Goal: Information Seeking & Learning: Learn about a topic

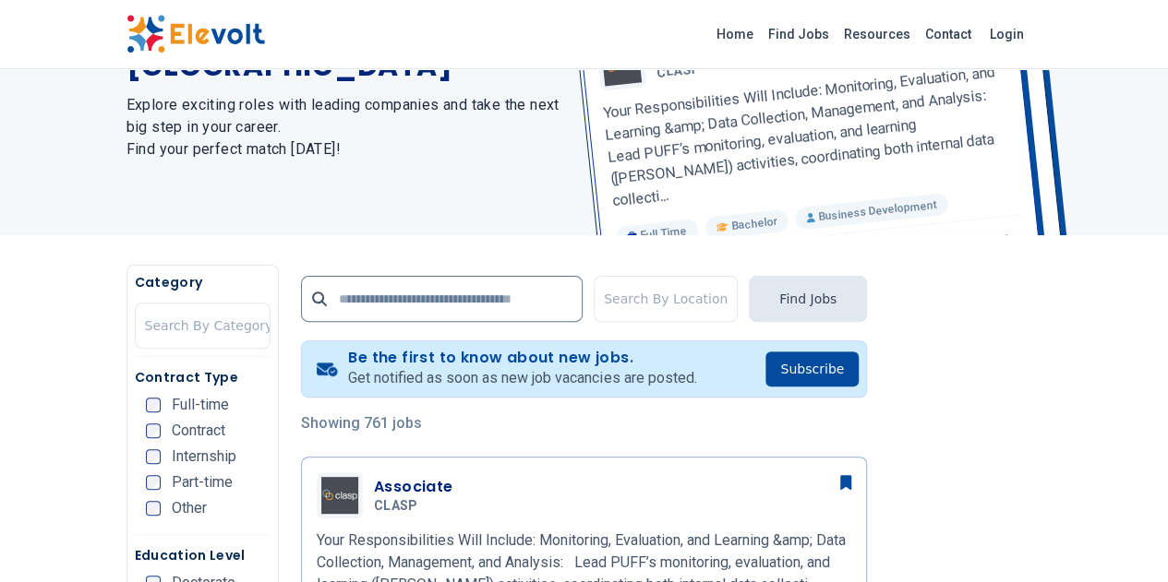
scroll to position [462, 0]
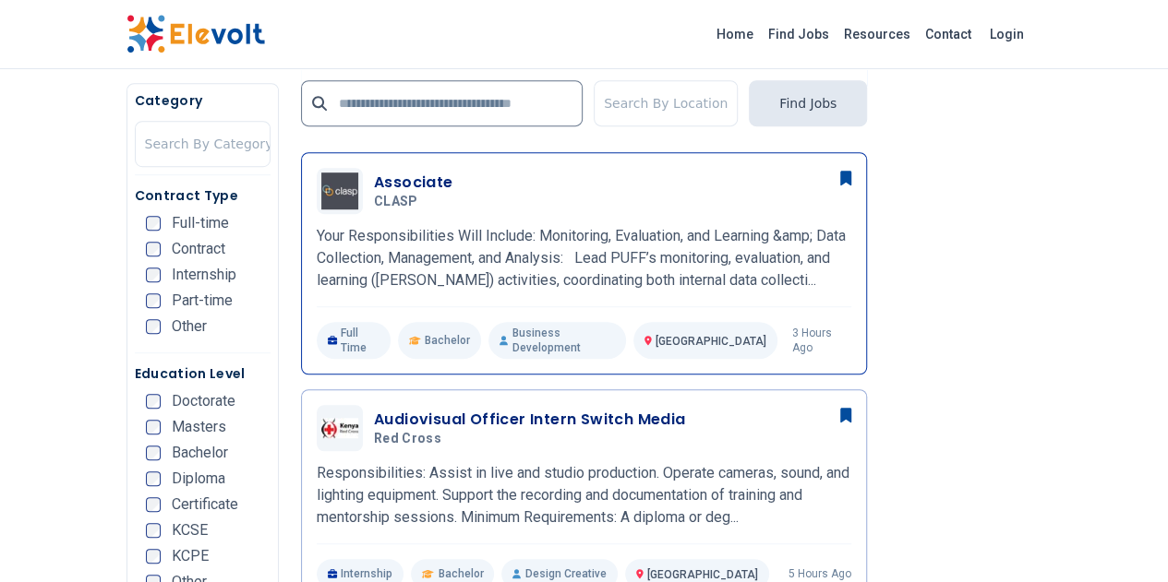
click at [374, 174] on h3 "Associate" at bounding box center [413, 183] width 79 height 22
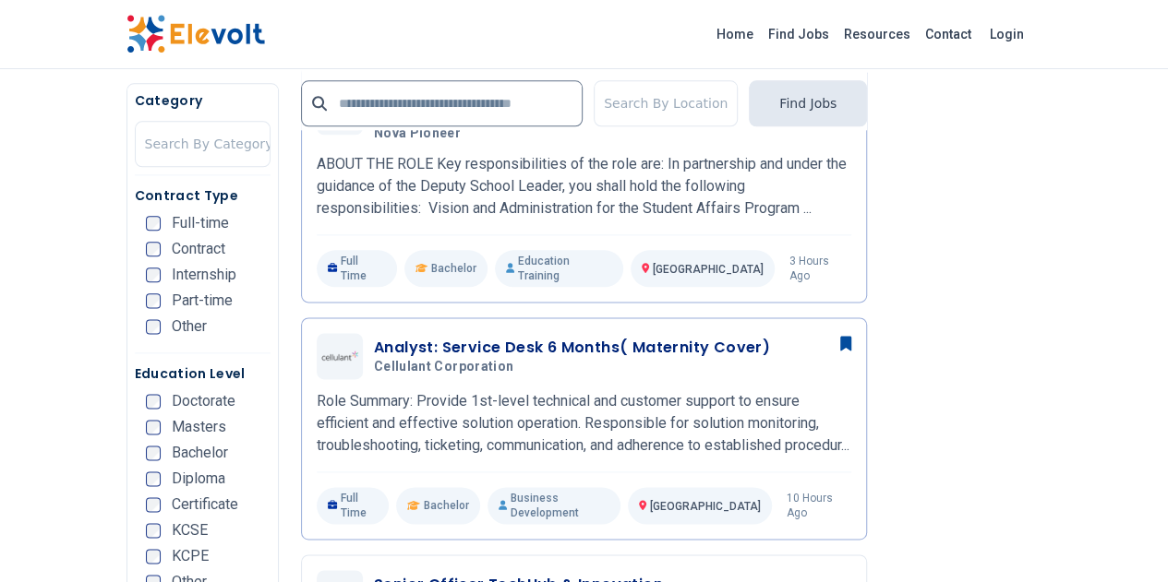
scroll to position [1108, 0]
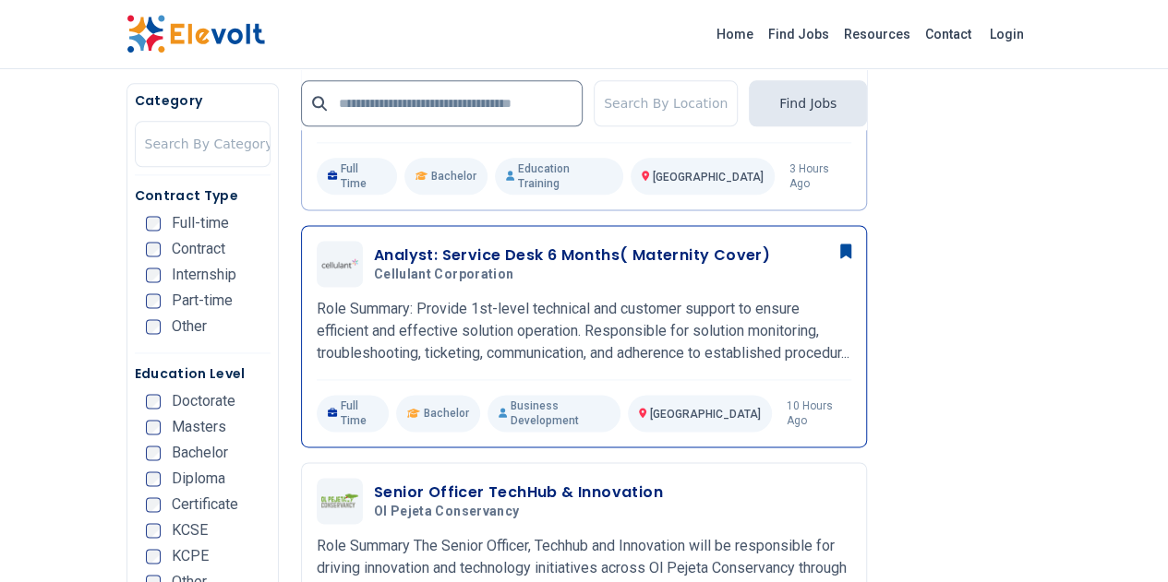
click at [522, 245] on h3 "Analyst: Service Desk 6 Months( Maternity Cover)" at bounding box center [572, 256] width 396 height 22
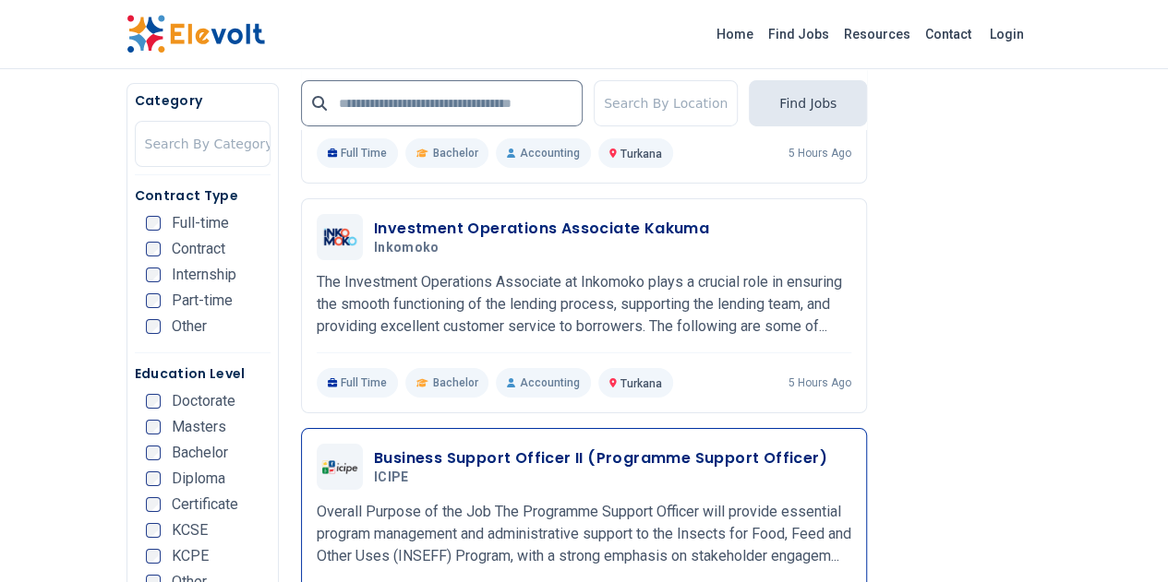
scroll to position [3323, 0]
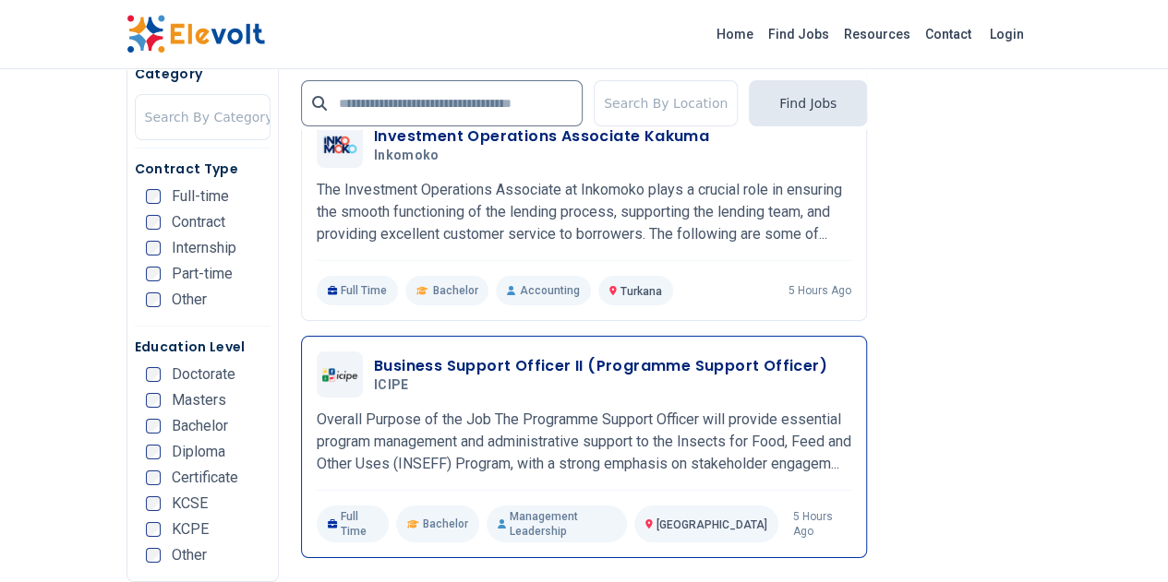
click at [391, 355] on h3 "Business Support Officer II (Programme Support Officer)" at bounding box center [600, 366] width 453 height 22
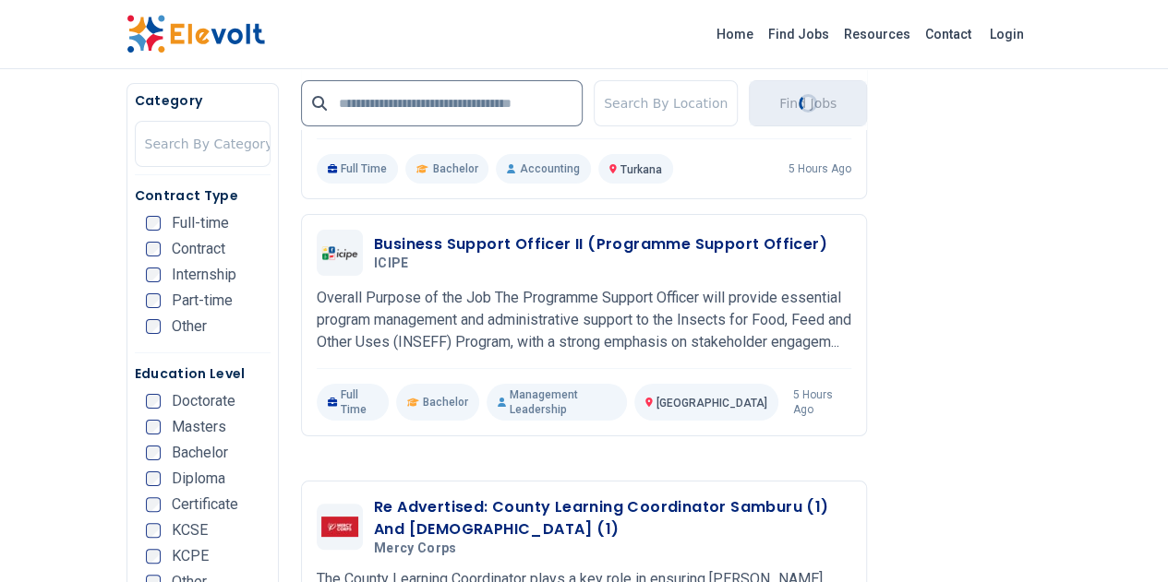
scroll to position [3692, 0]
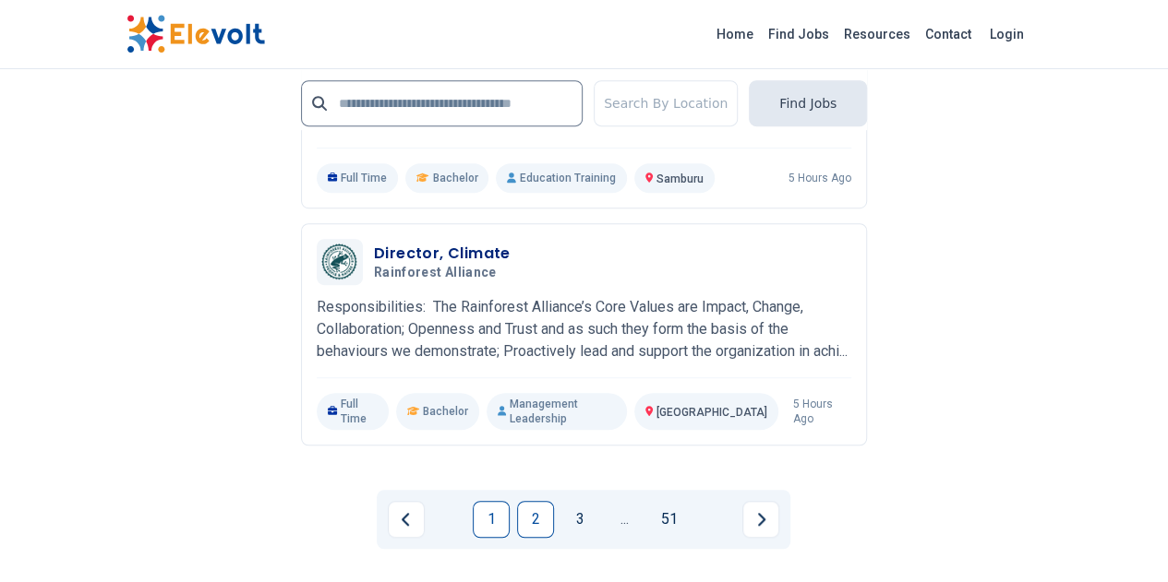
click at [532, 501] on link "2" at bounding box center [535, 519] width 37 height 37
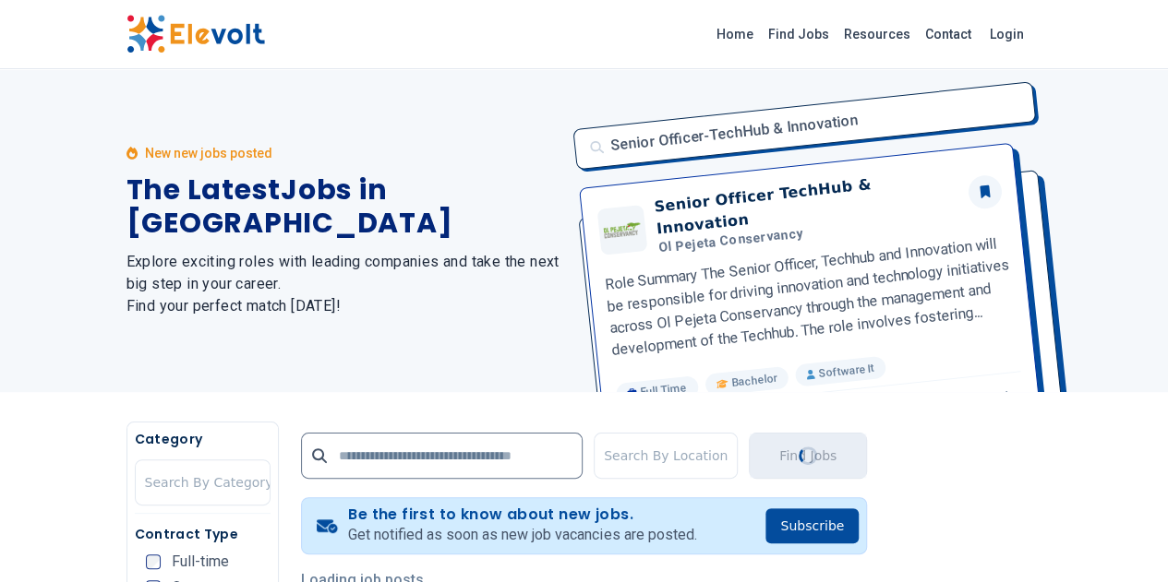
scroll to position [277, 0]
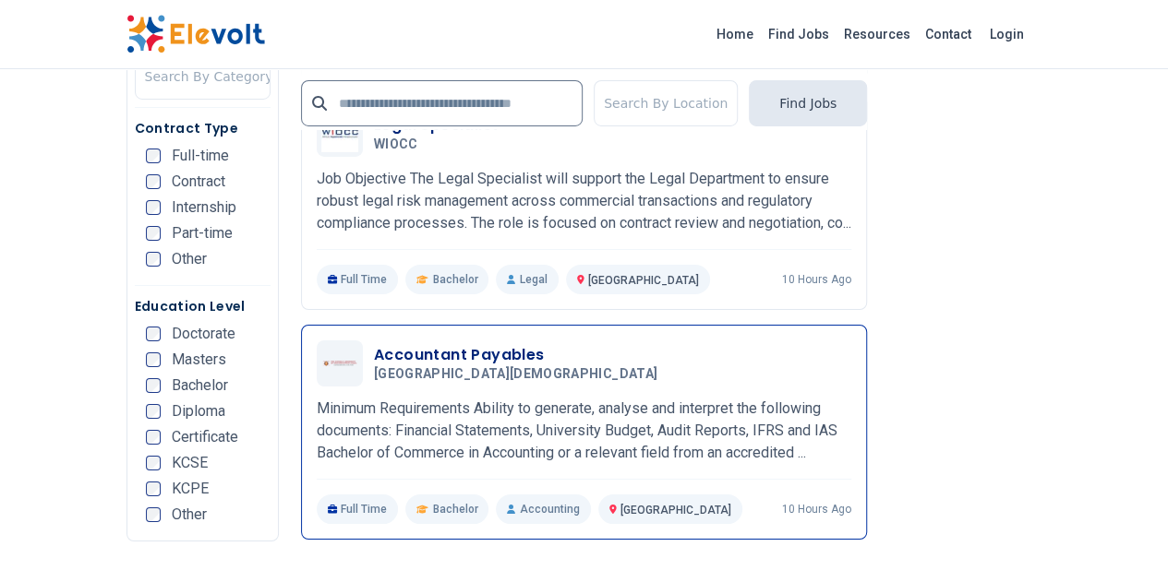
scroll to position [3231, 0]
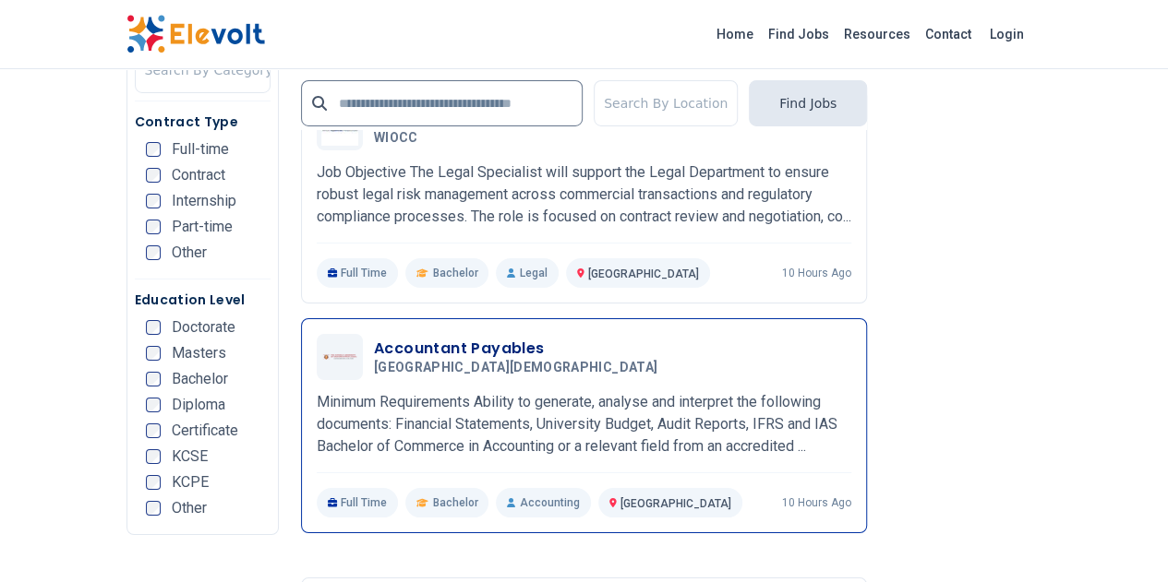
click at [378, 338] on h3 "Accountant Payables" at bounding box center [519, 349] width 291 height 22
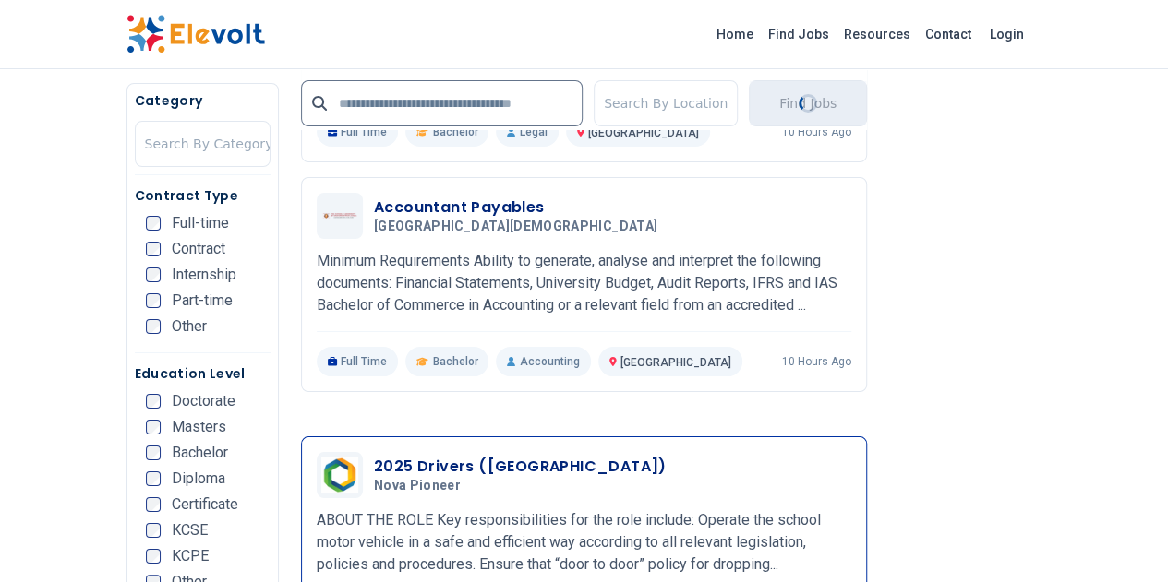
scroll to position [3600, 0]
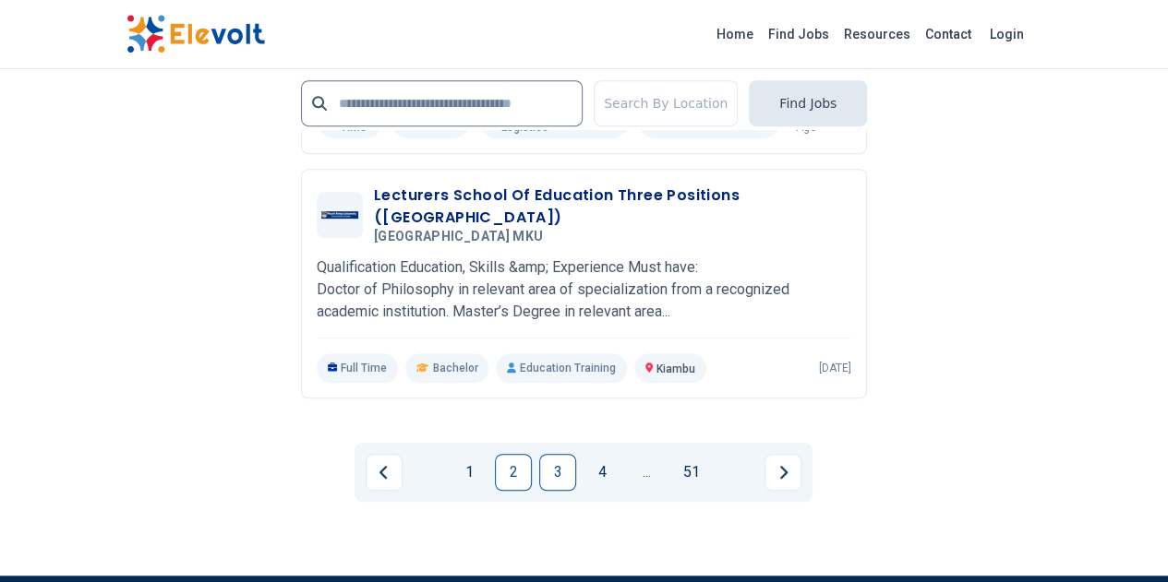
click at [562, 454] on link "3" at bounding box center [557, 472] width 37 height 37
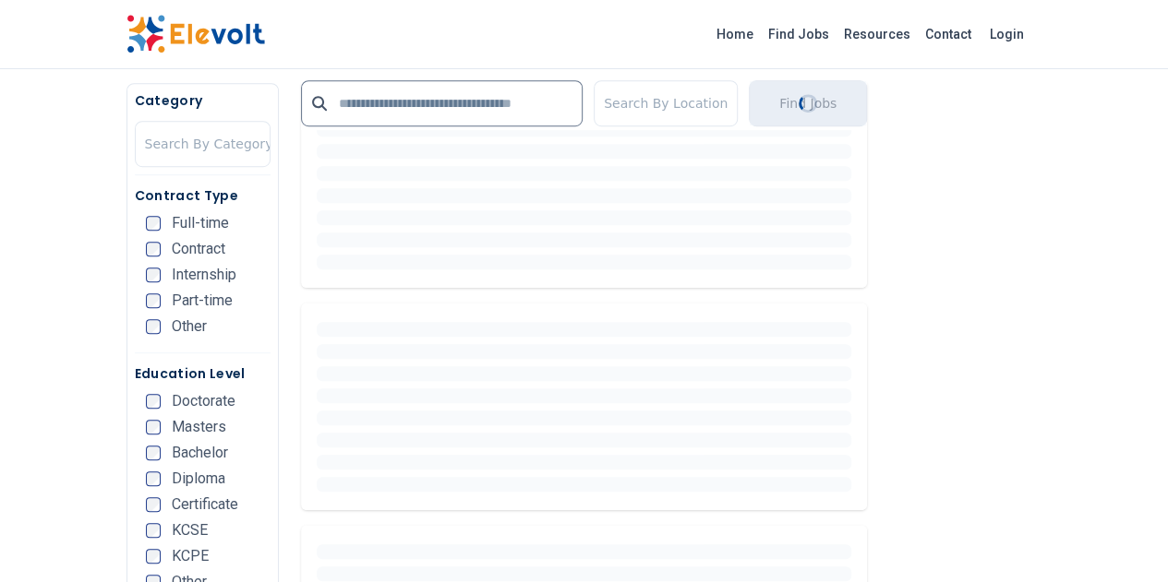
scroll to position [0, 0]
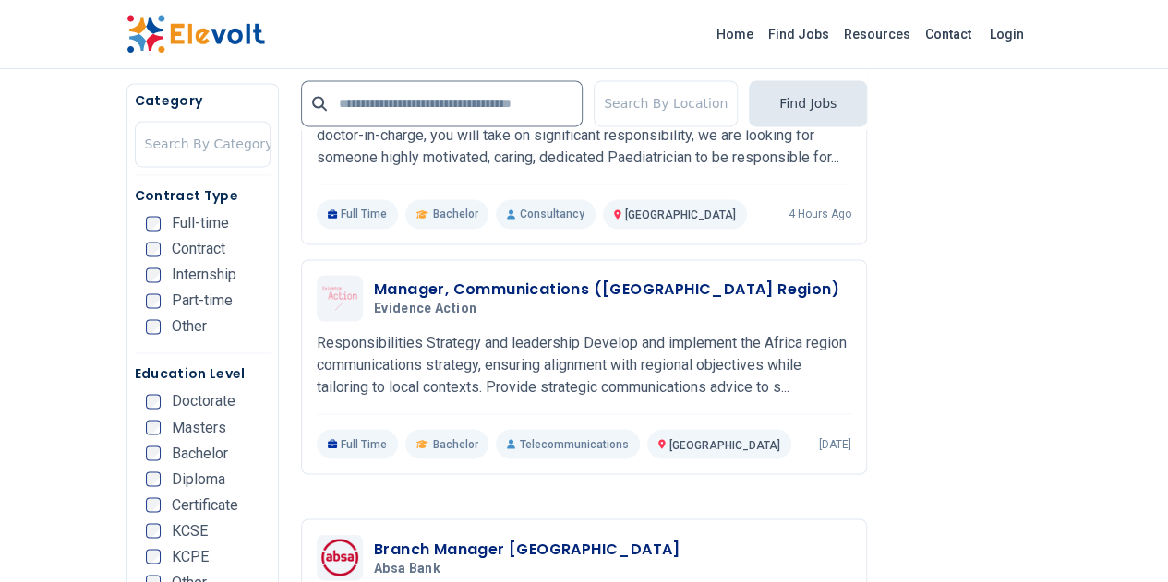
scroll to position [1386, 0]
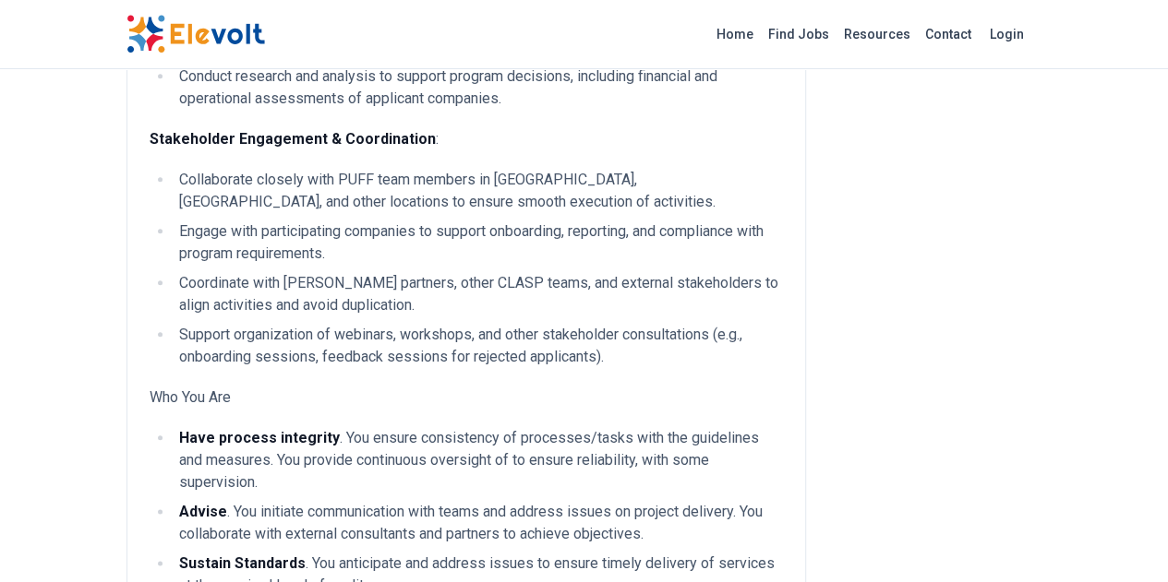
scroll to position [369, 0]
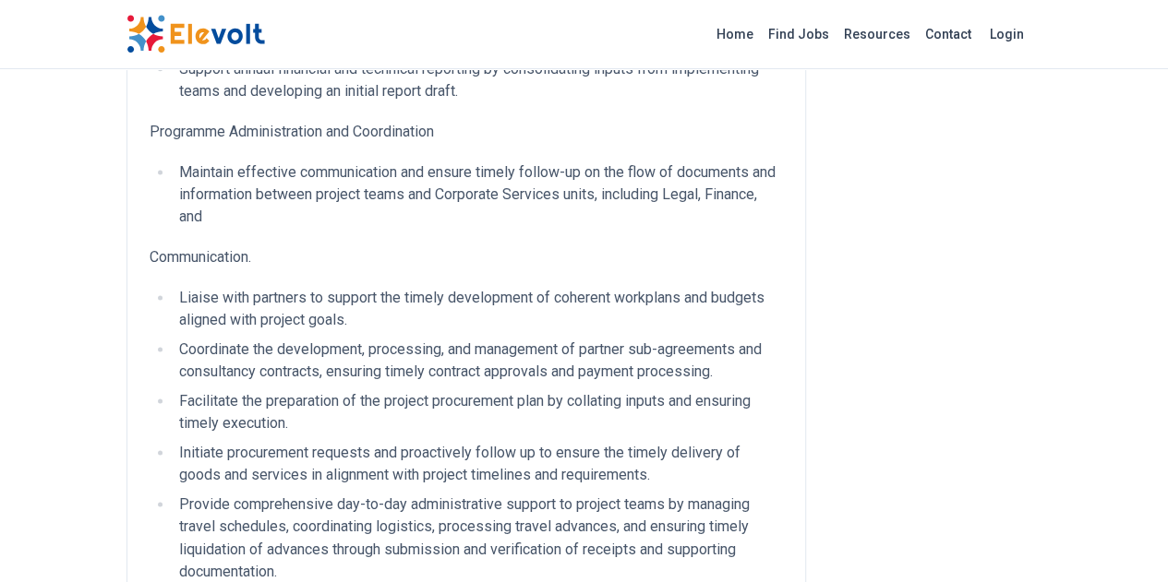
scroll to position [1292, 0]
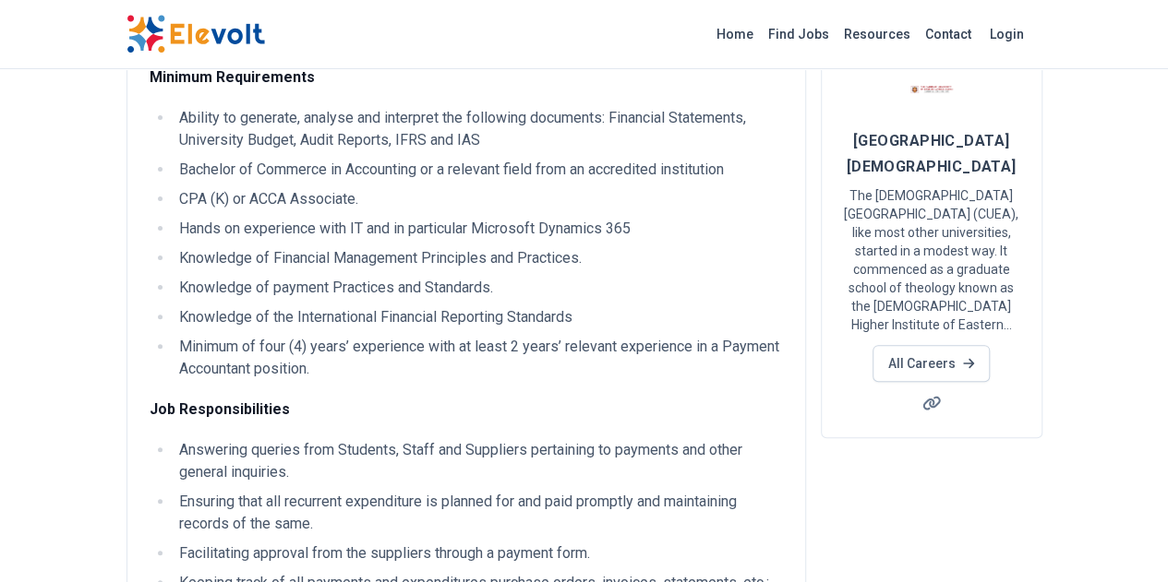
scroll to position [185, 0]
